Goal: Subscribe to service/newsletter

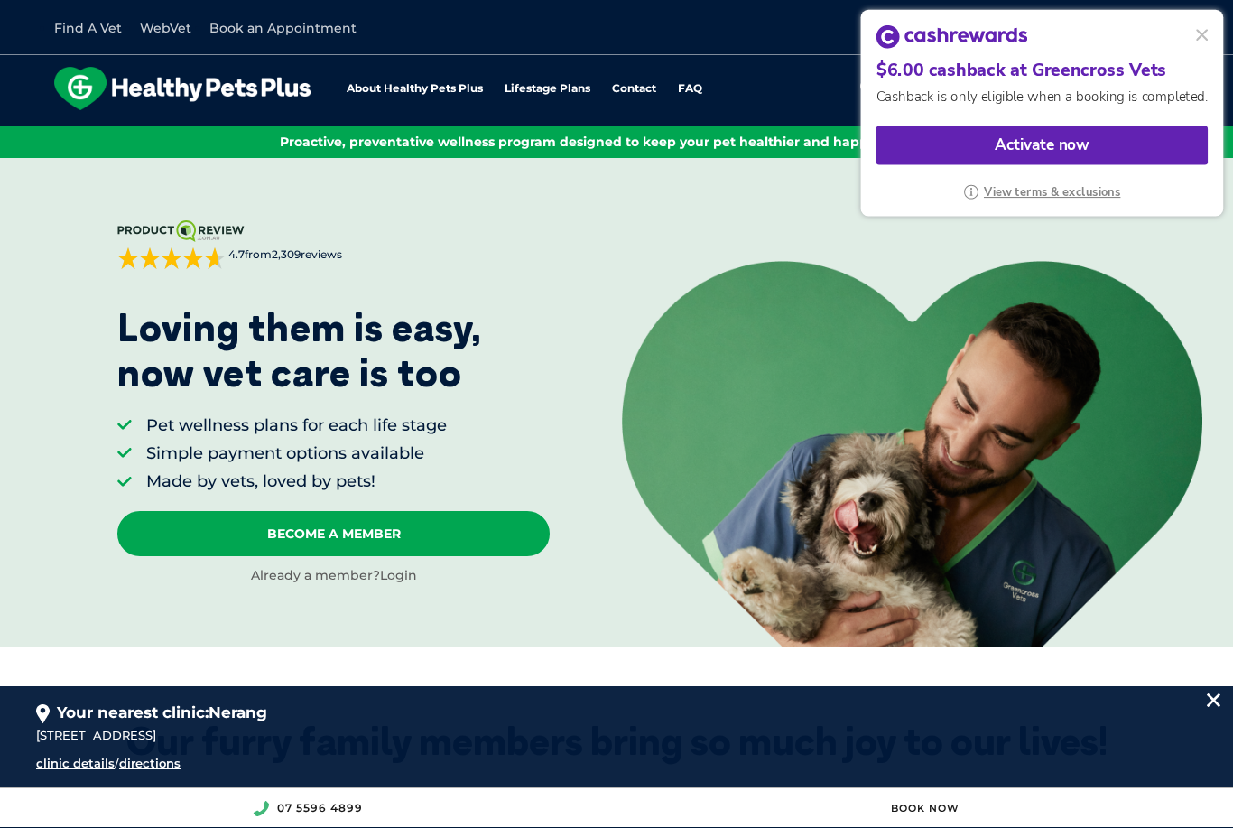
click at [1093, 144] on div "Activate now" at bounding box center [1042, 145] width 331 height 39
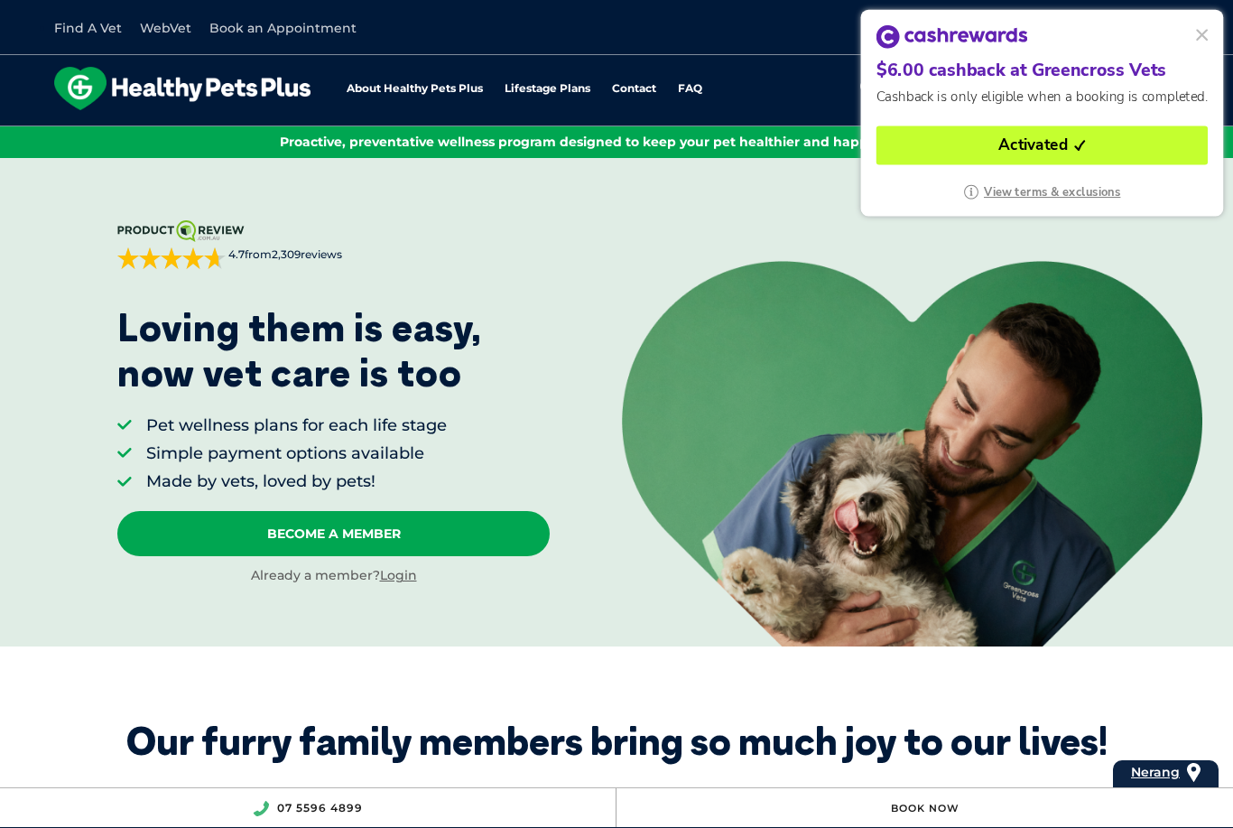
click at [1204, 44] on button at bounding box center [1202, 34] width 23 height 23
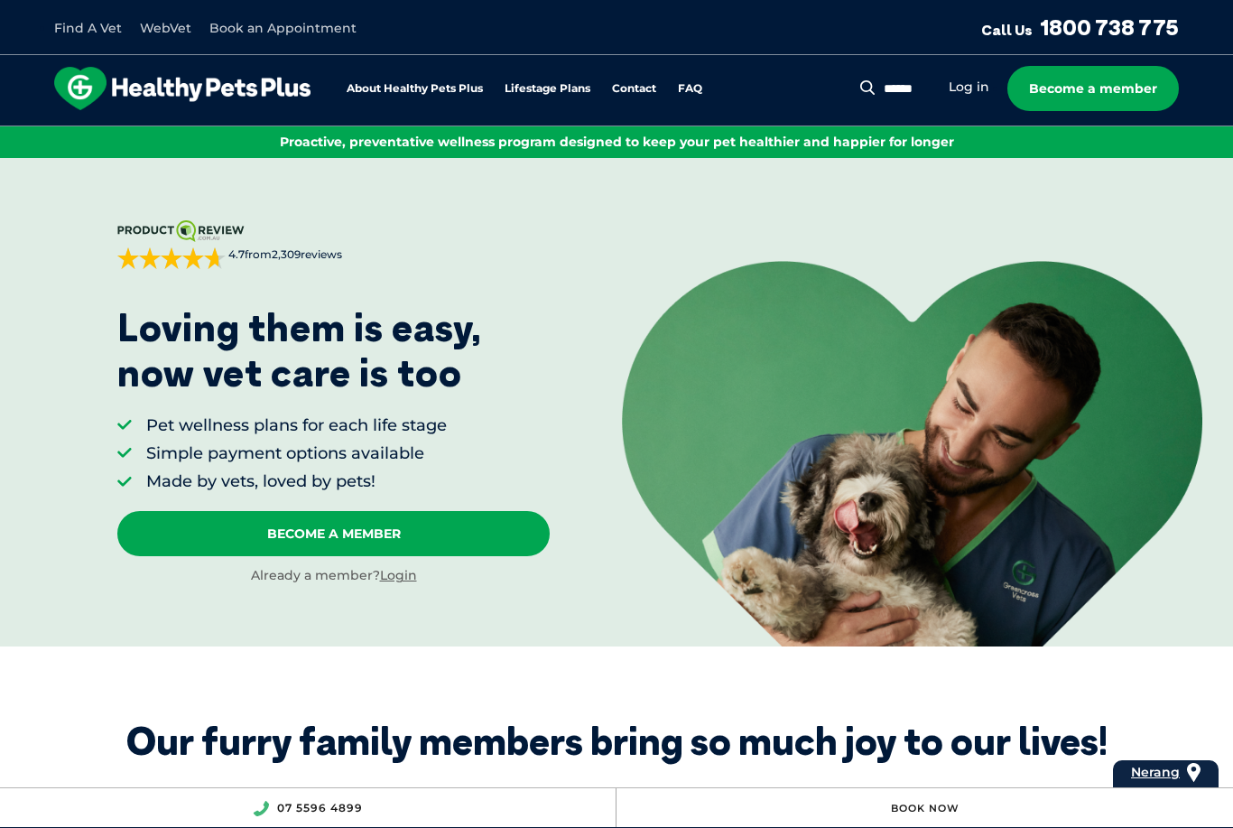
click at [405, 581] on link "Login" at bounding box center [398, 575] width 37 height 16
click at [443, 83] on link "About Healthy Pets Plus" at bounding box center [415, 89] width 136 height 12
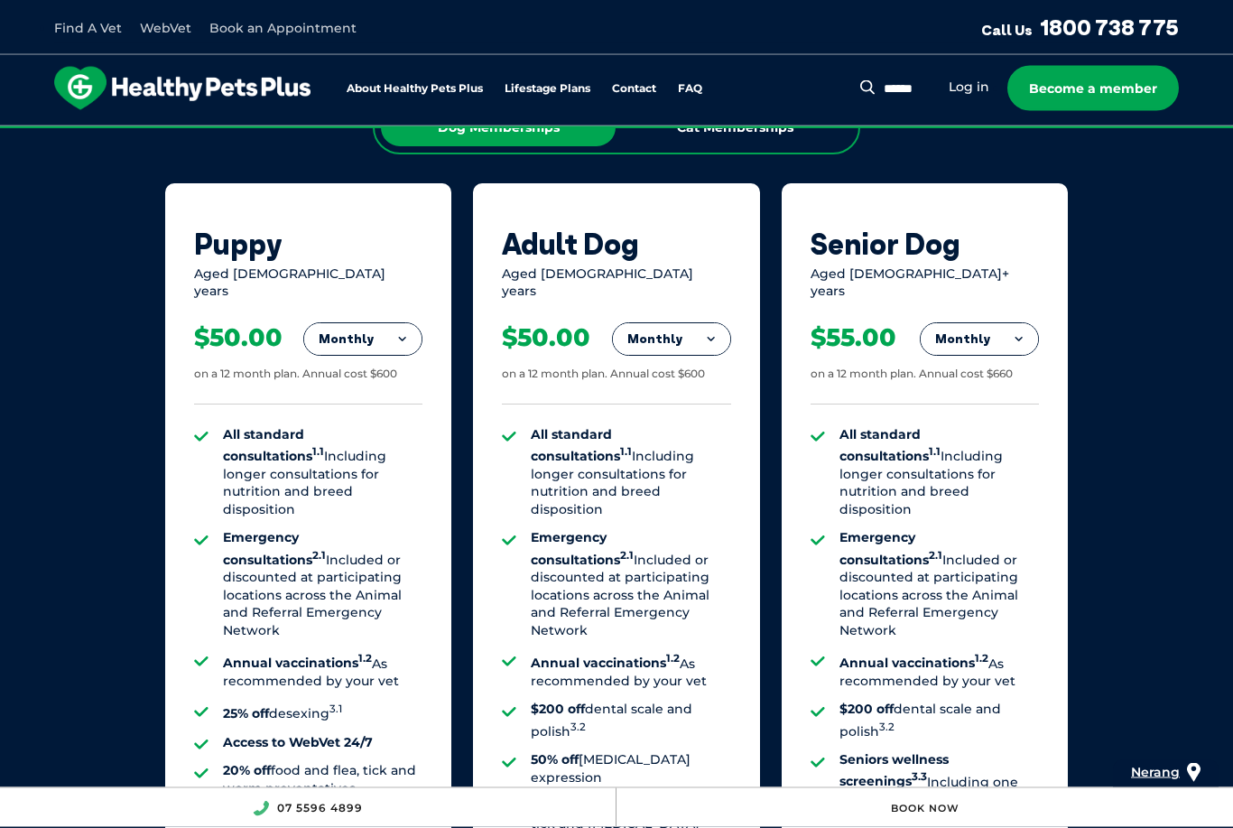
scroll to position [1166, 0]
click at [357, 327] on button "Monthly" at bounding box center [362, 339] width 117 height 32
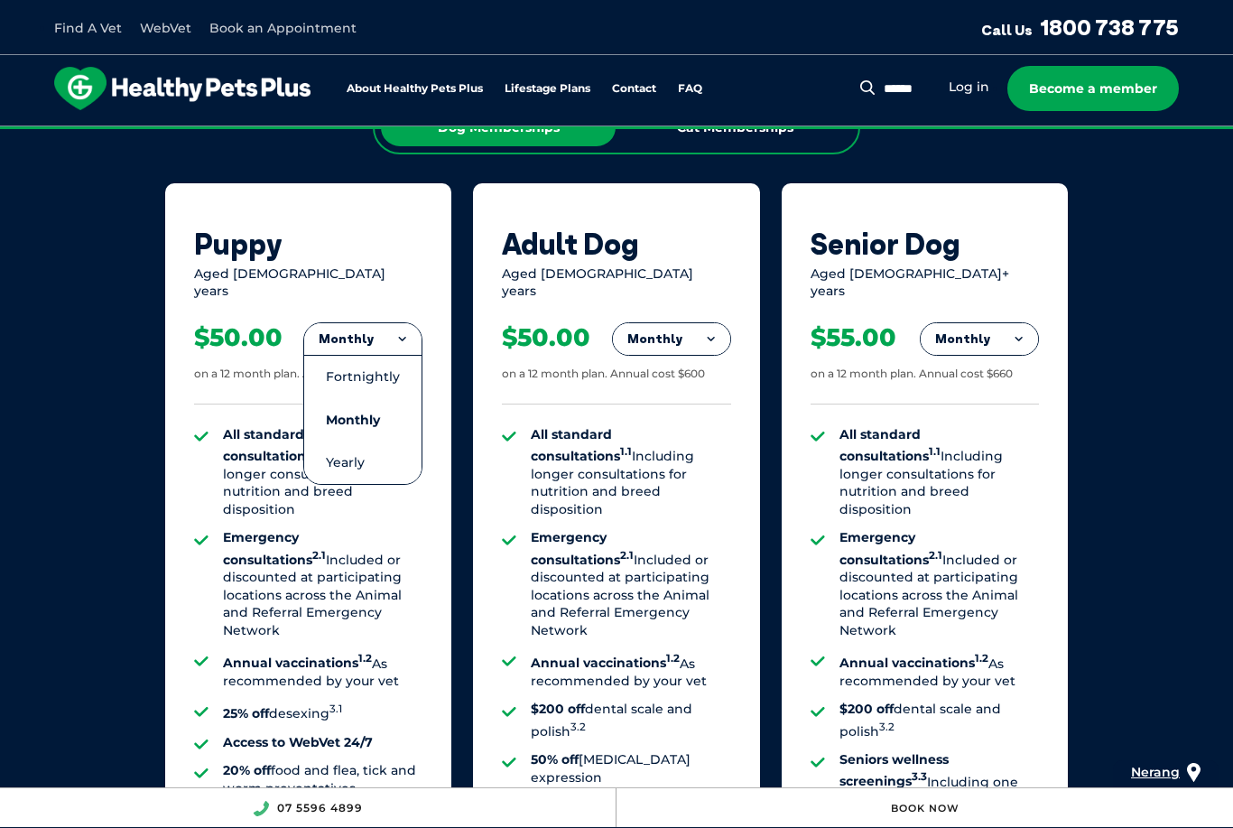
click at [343, 363] on li "Fortnightly" at bounding box center [362, 376] width 117 height 43
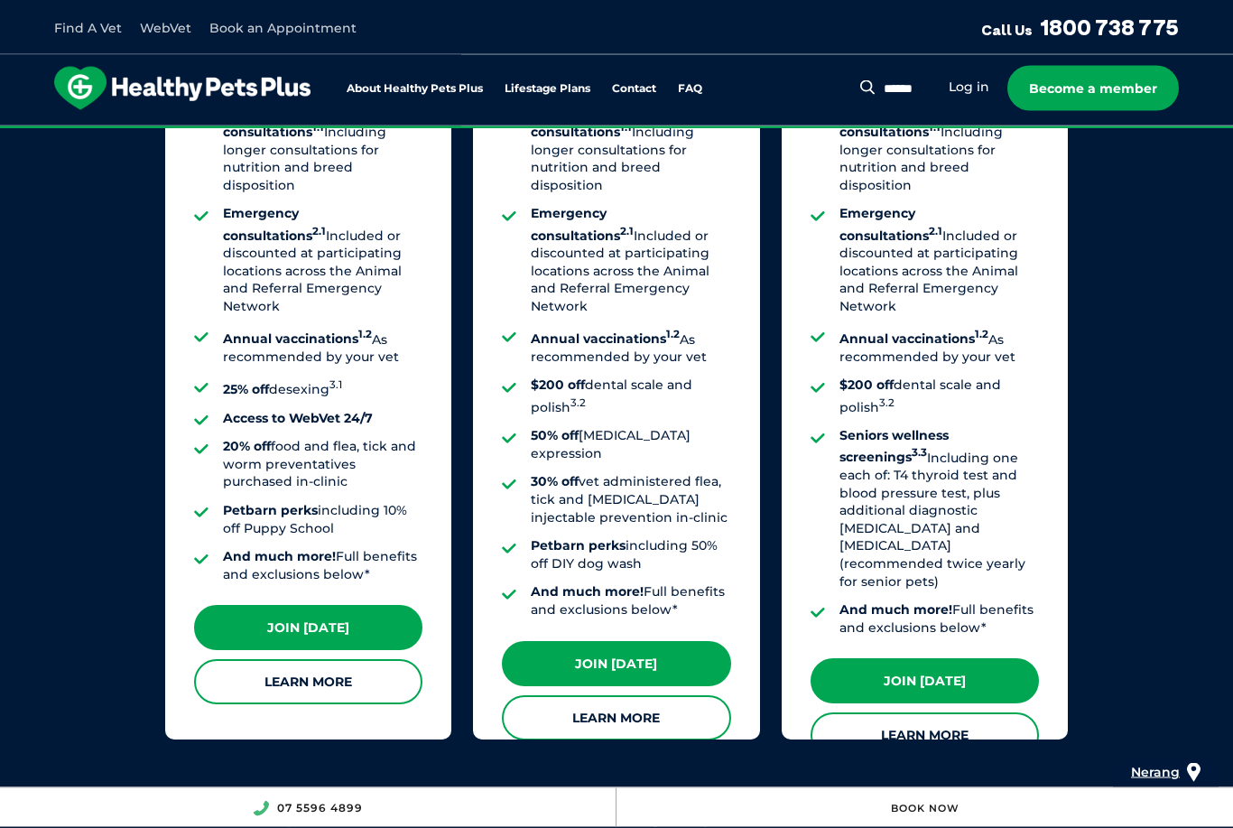
scroll to position [1490, 0]
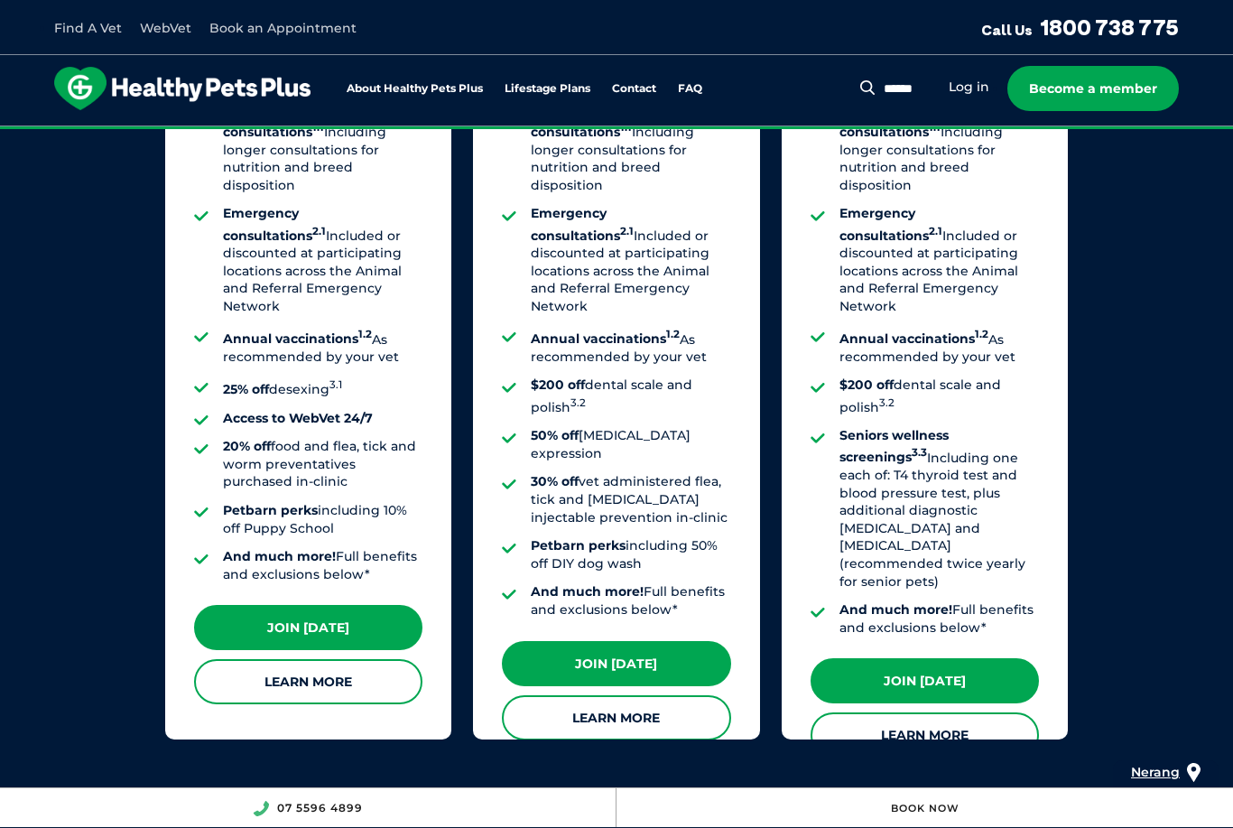
click at [281, 605] on link "Join [DATE]" at bounding box center [308, 627] width 228 height 45
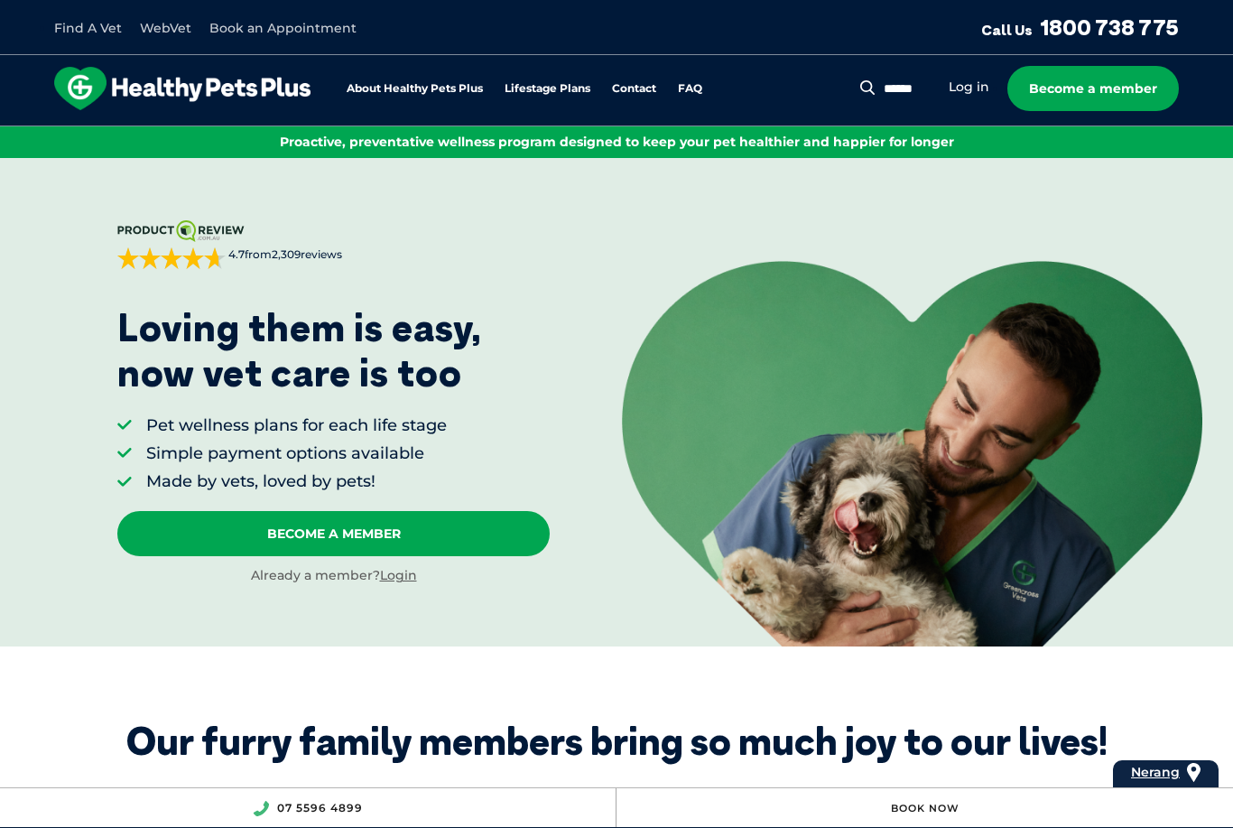
click at [406, 580] on link "Login" at bounding box center [398, 575] width 37 height 16
click at [391, 580] on link "Login" at bounding box center [398, 575] width 37 height 16
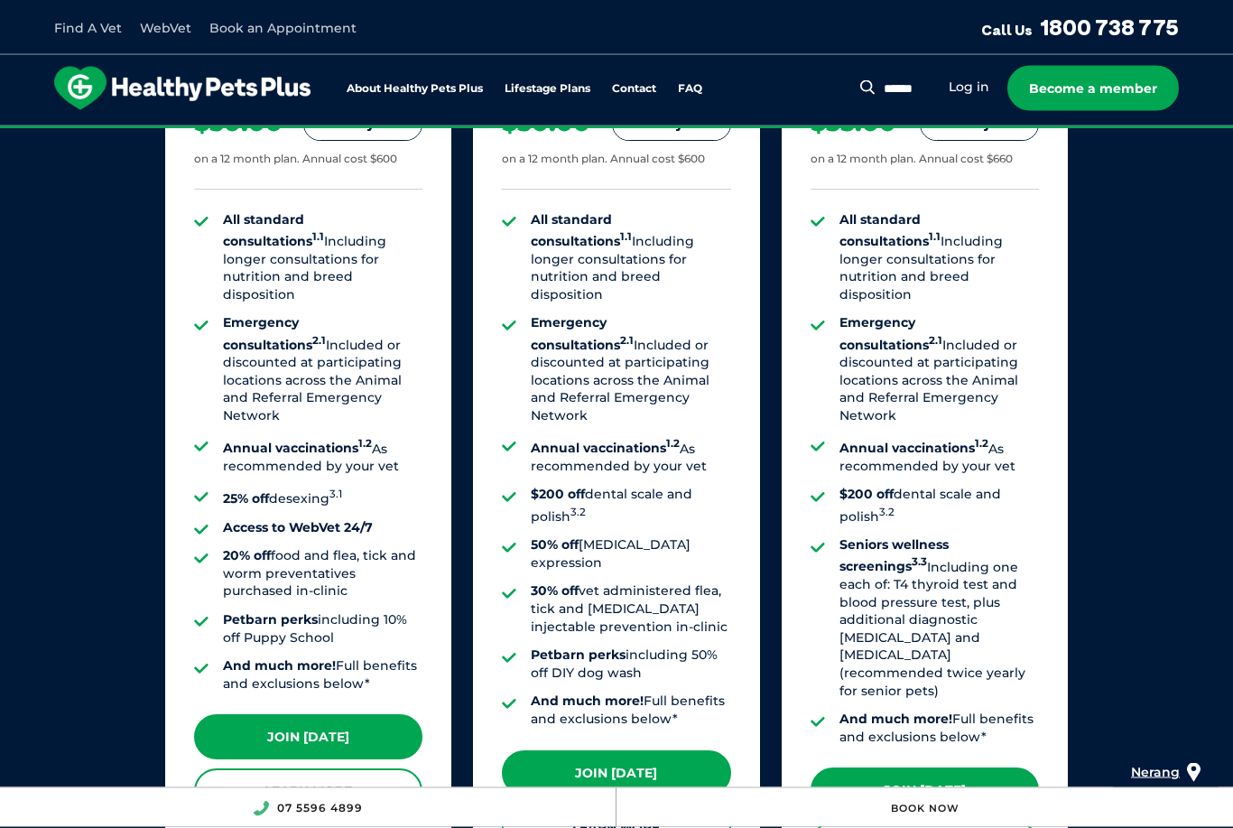
scroll to position [1387, 0]
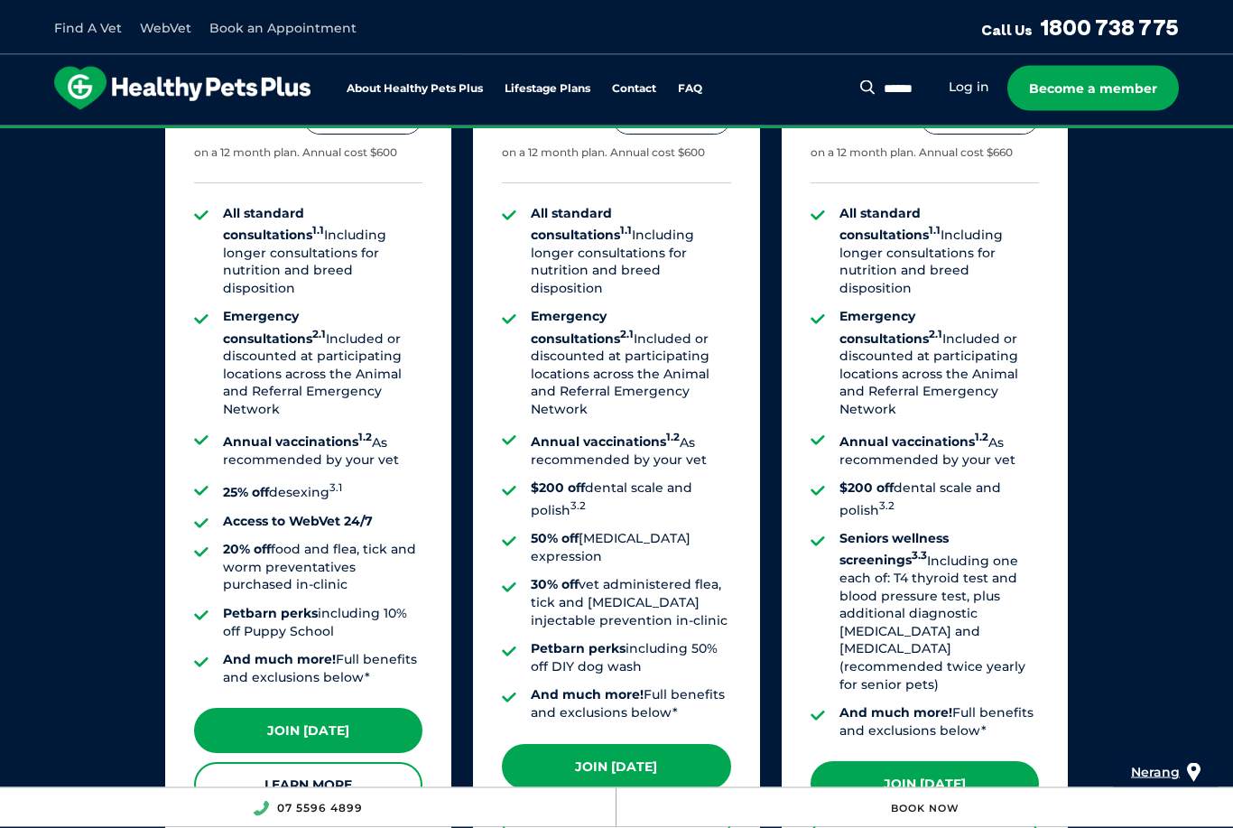
click at [332, 709] on link "Join [DATE]" at bounding box center [308, 731] width 228 height 45
